Goal: Task Accomplishment & Management: Manage account settings

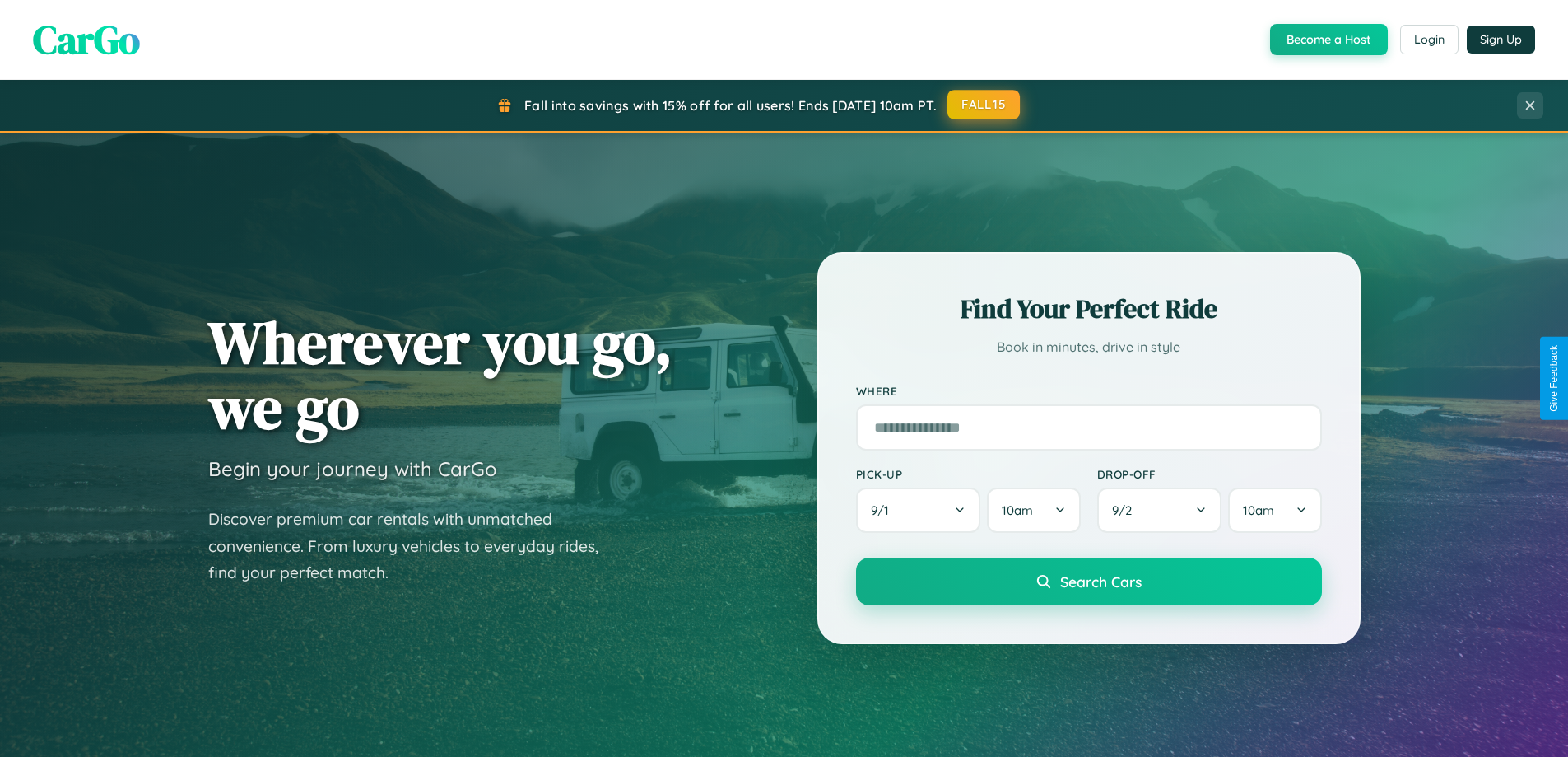
click at [984, 105] on button "FALL15" at bounding box center [983, 105] width 73 height 30
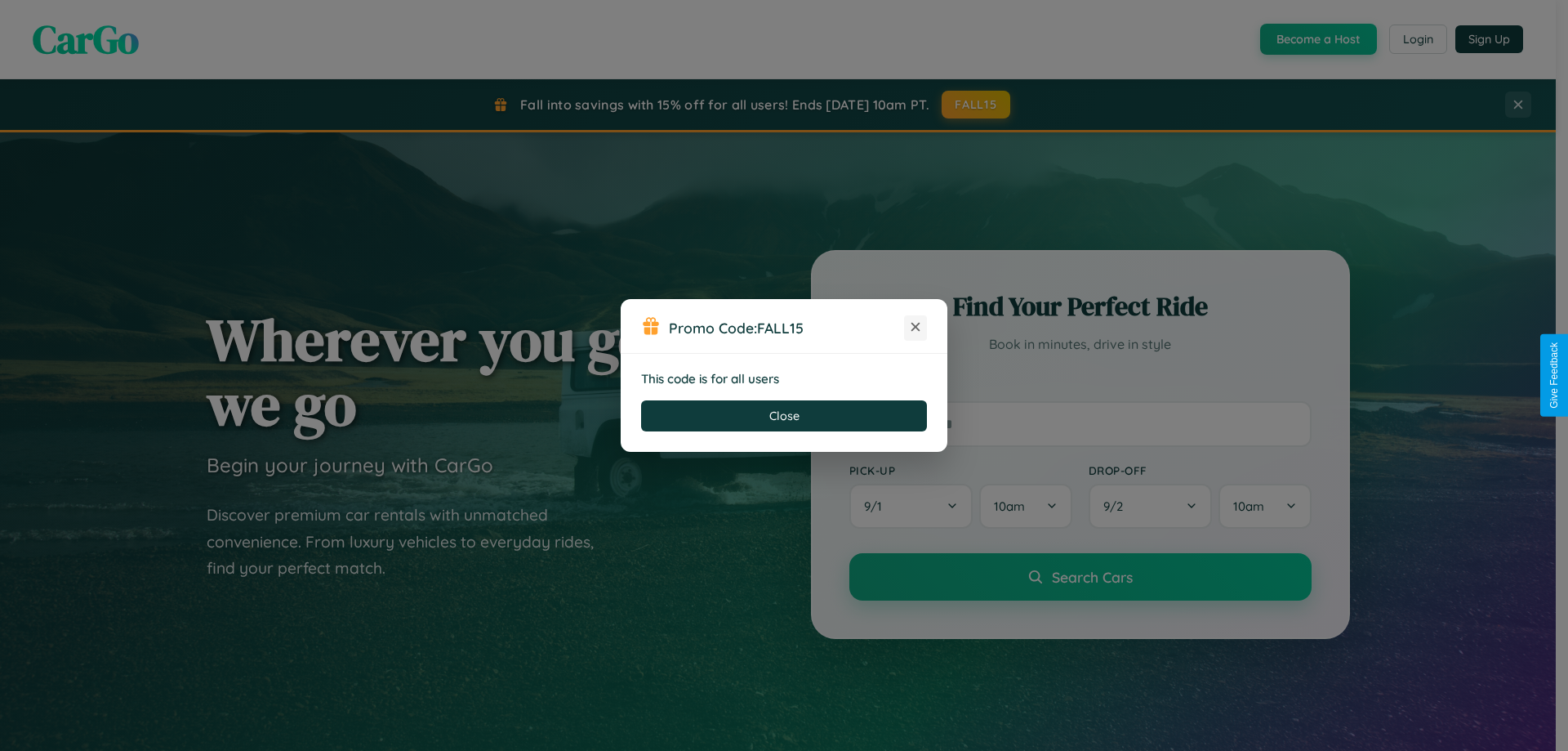
click at [915, 327] on icon at bounding box center [915, 327] width 16 height 16
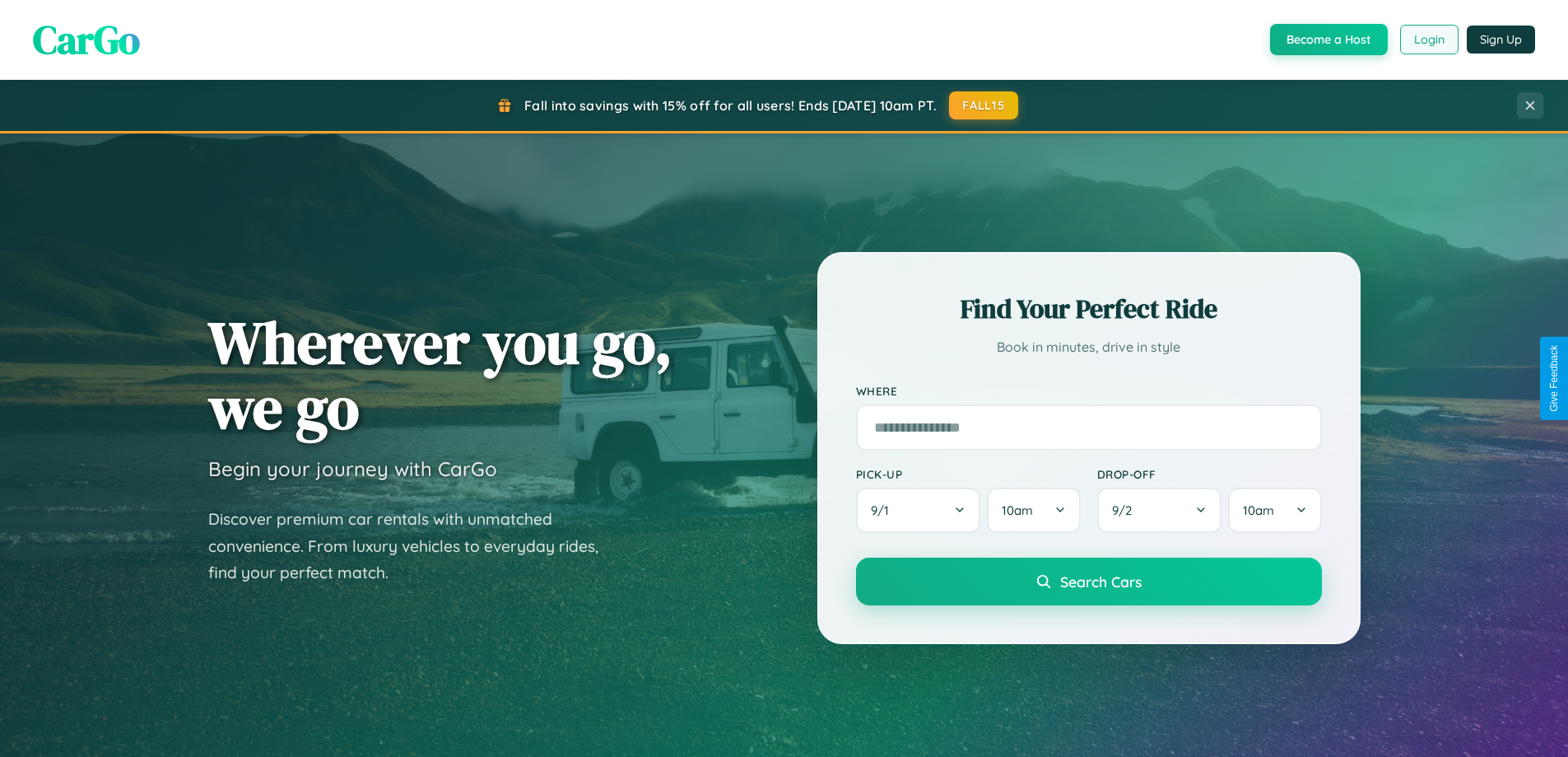
click at [1429, 40] on button "Login" at bounding box center [1430, 40] width 58 height 30
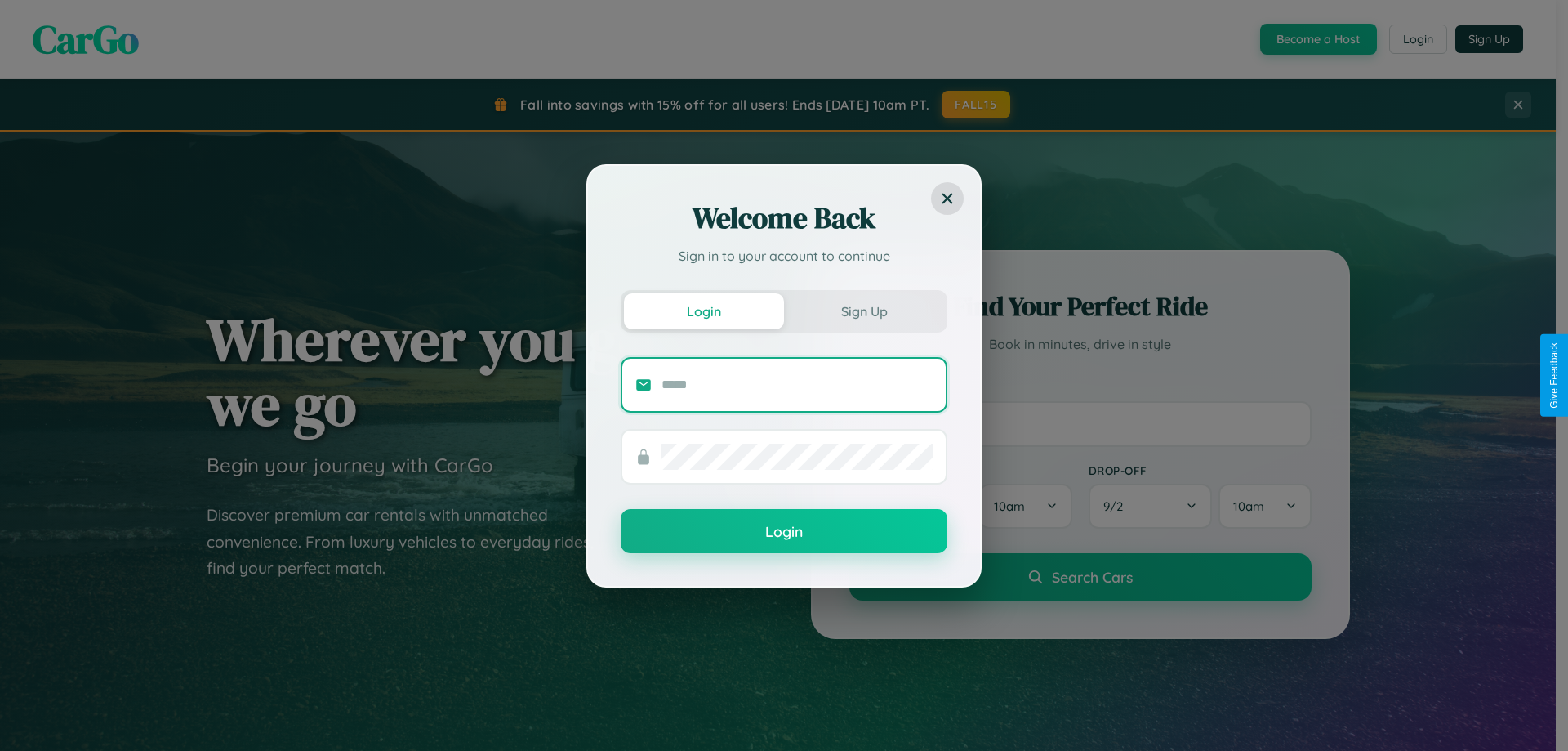
click at [797, 384] on input "text" at bounding box center [797, 384] width 271 height 26
type input "**********"
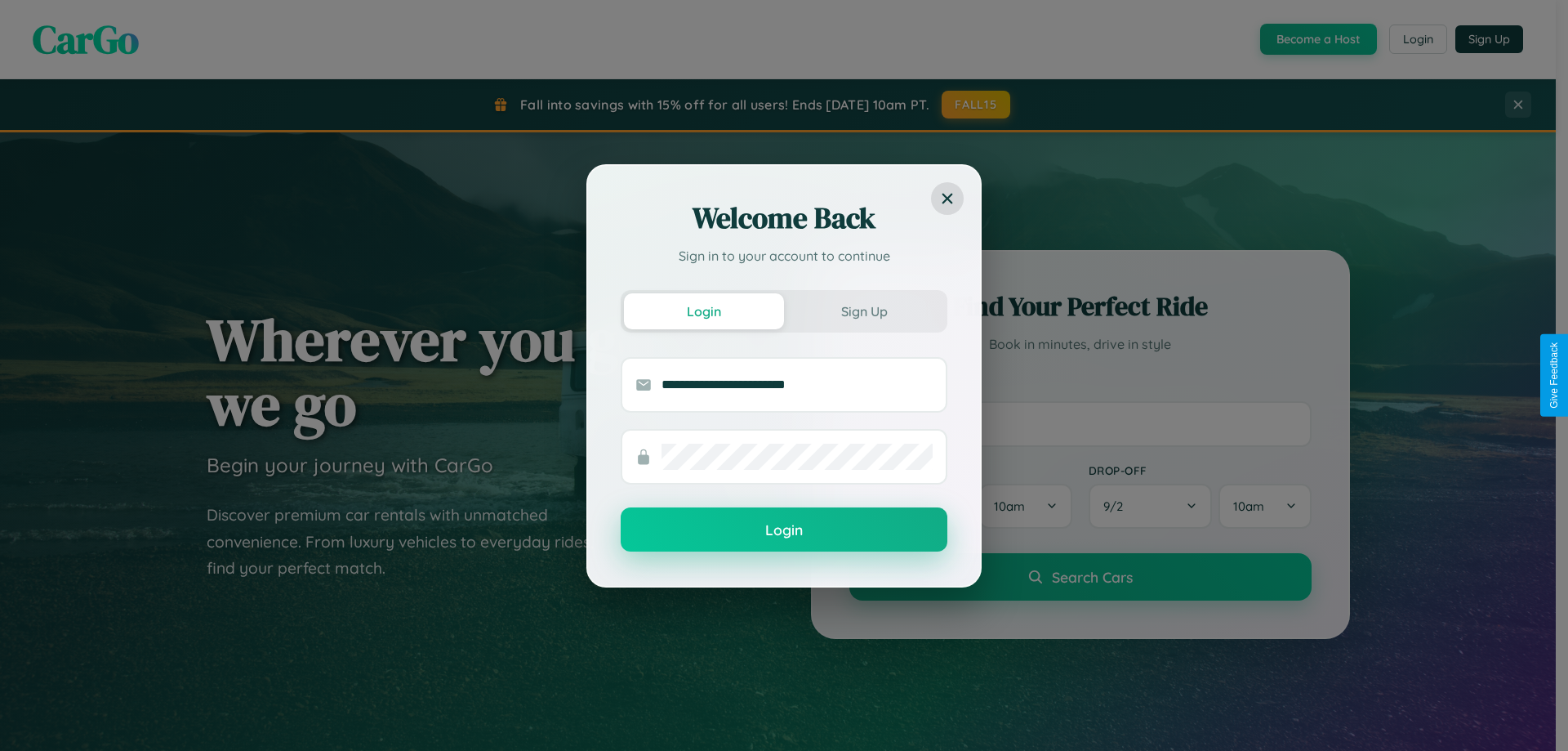
click at [784, 530] on button "Login" at bounding box center [784, 529] width 326 height 44
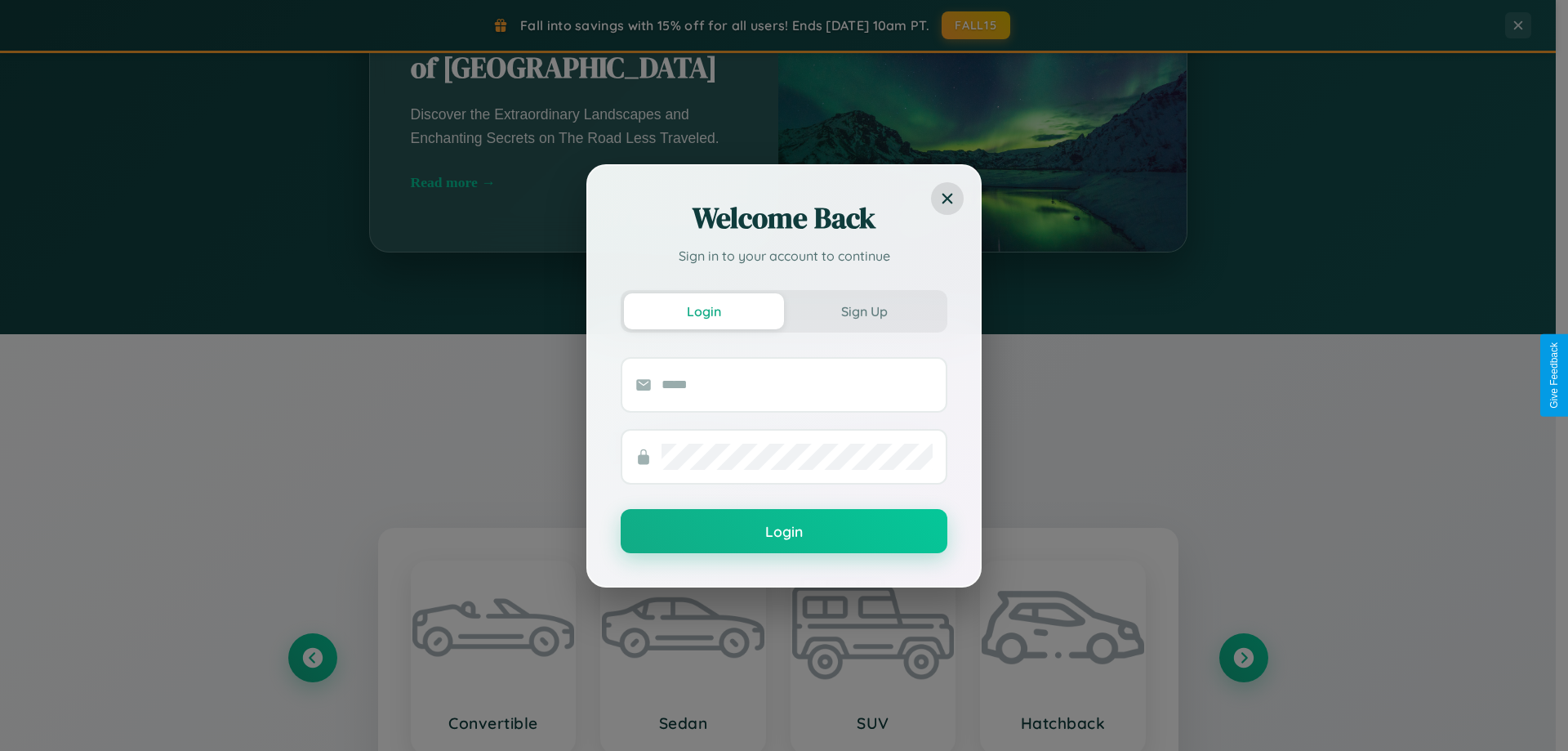
scroll to position [2625, 0]
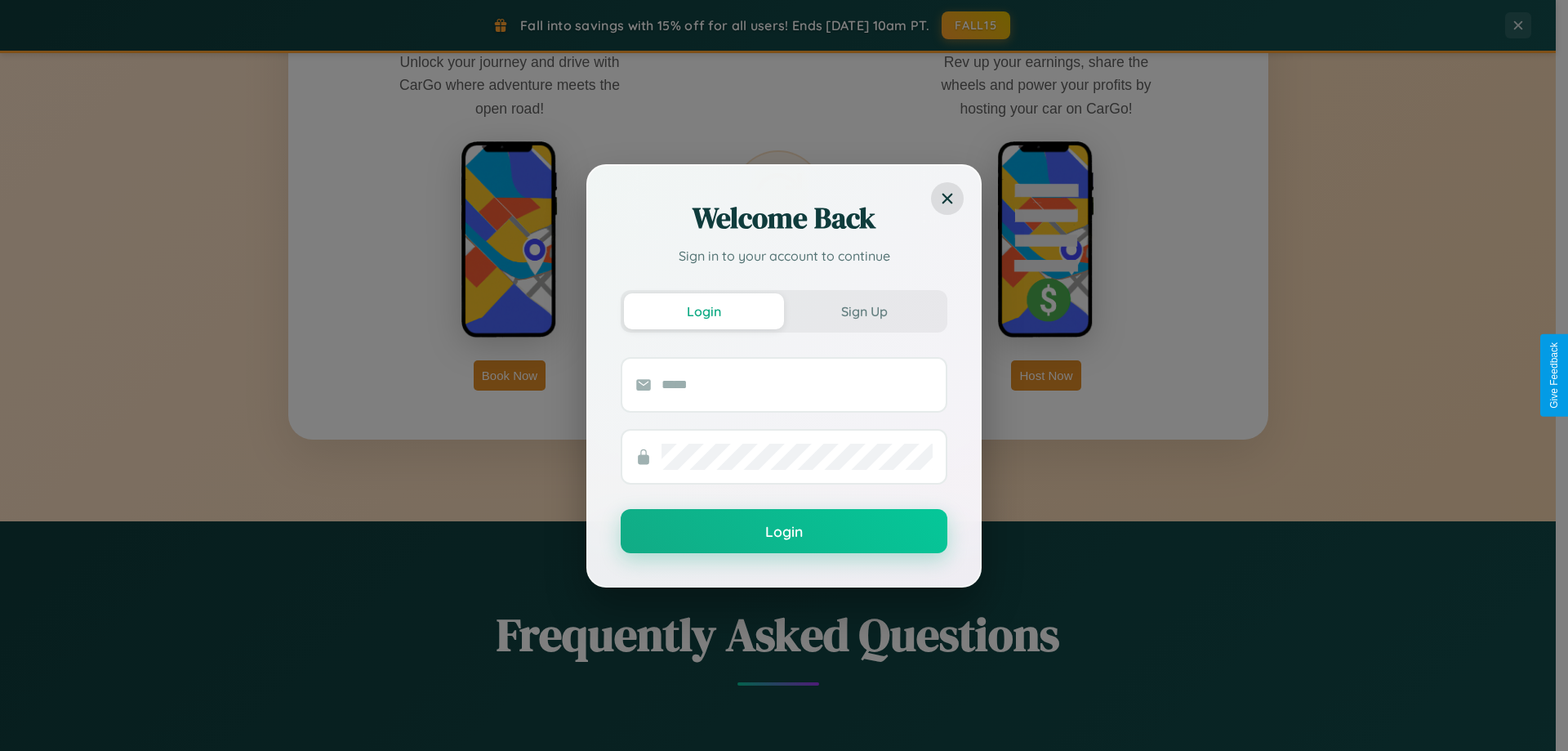
click at [510, 375] on div "Welcome Back Sign in to your account to continue Login Sign Up Login" at bounding box center [784, 376] width 1568 height 751
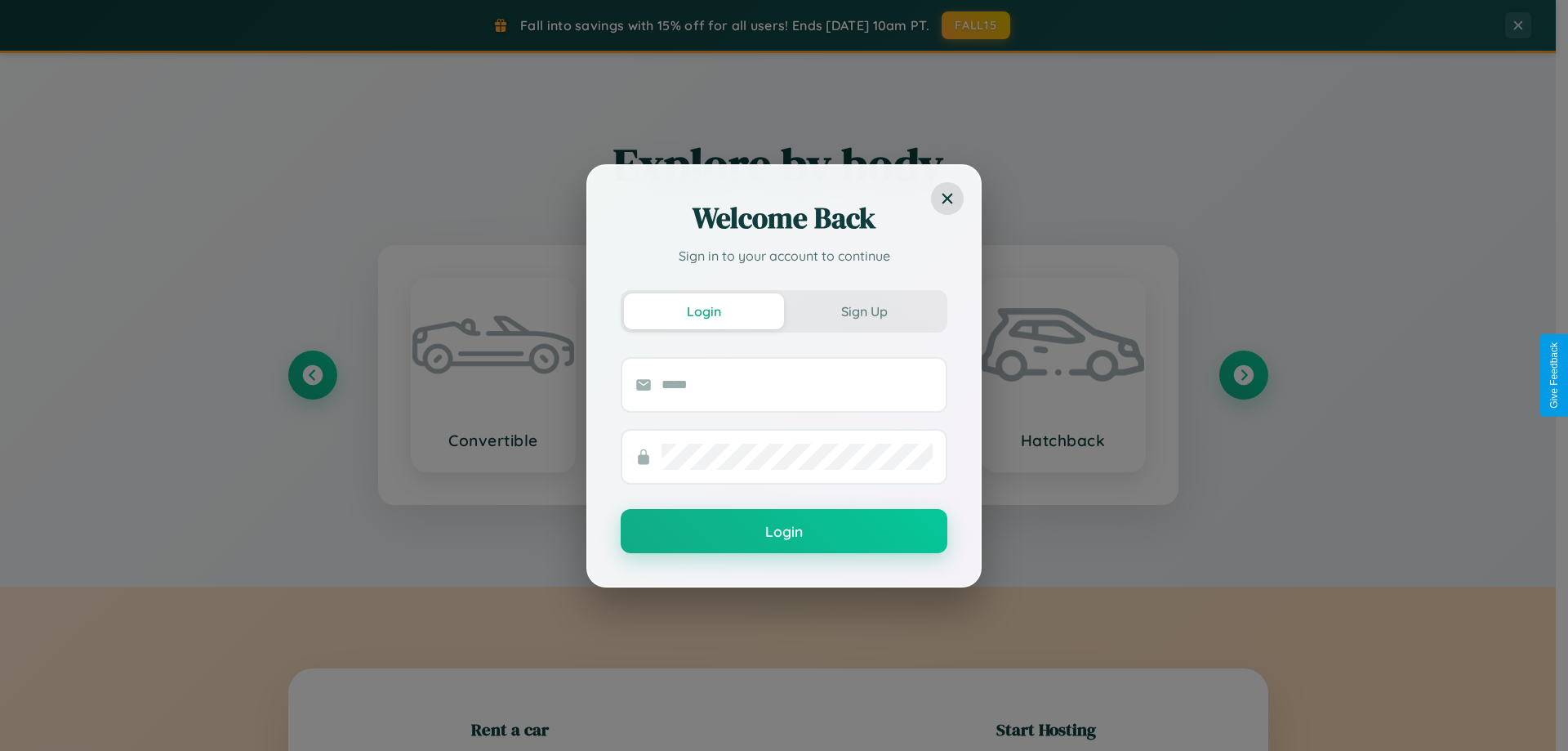
scroll to position [352, 0]
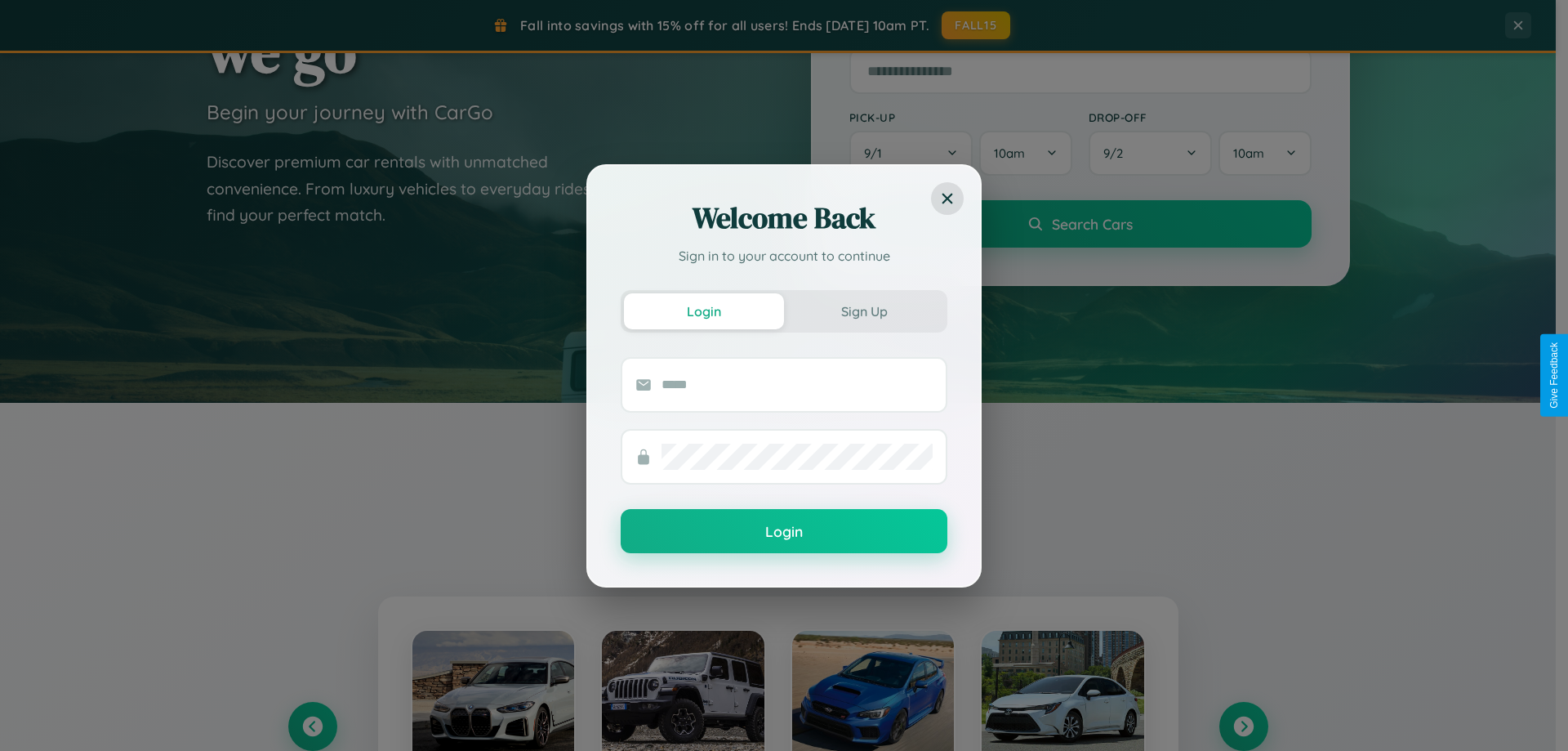
click at [312, 726] on div "Welcome Back Sign in to your account to continue Login Sign Up Login" at bounding box center [784, 376] width 1568 height 751
